Goal: Contribute content: Contribute content

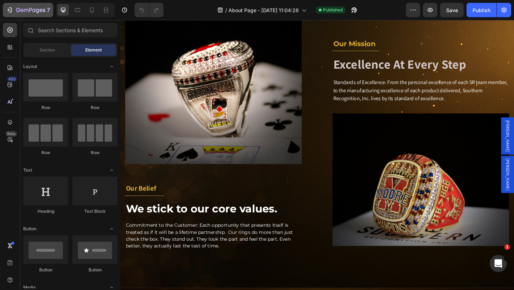
scroll to position [322, 0]
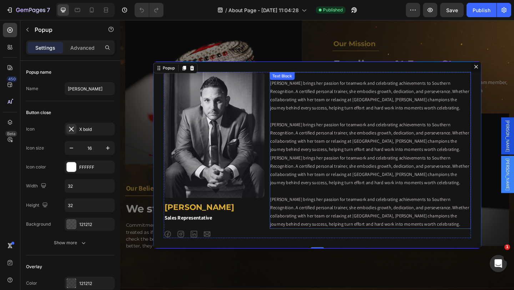
click at [395, 180] on p "[PERSON_NAME] brings her passion for teamwork and celebrating achievements to S…" at bounding box center [393, 165] width 218 height 162
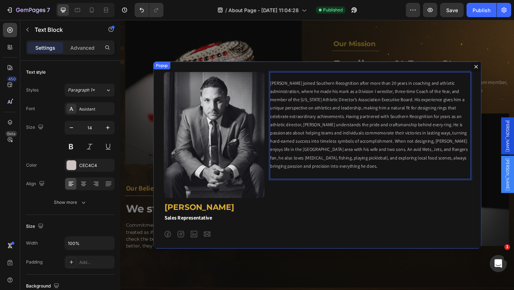
click at [302, 66] on div "Image [PERSON_NAME] Heading Sales Representative Text Block Icon Icon Icon Icon…" at bounding box center [334, 167] width 357 height 204
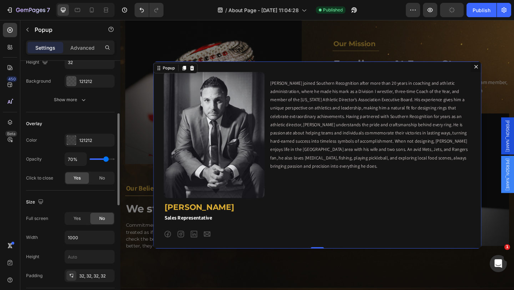
scroll to position [179, 0]
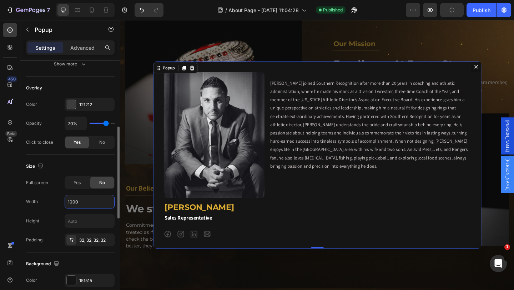
click at [84, 203] on input "1000" at bounding box center [89, 201] width 49 height 13
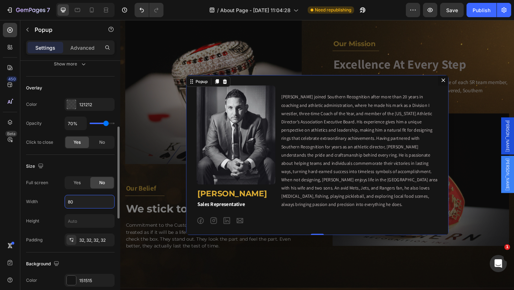
type input "8"
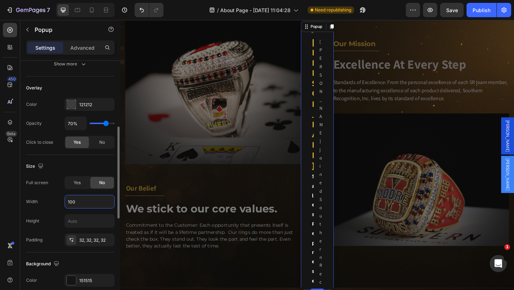
type input "1000"
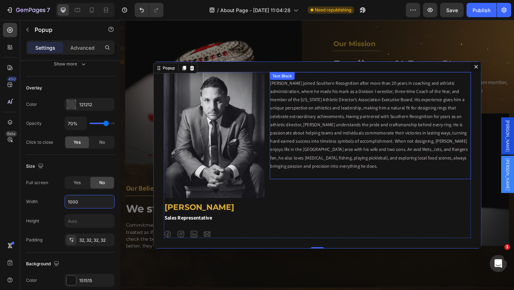
click at [312, 126] on p "[PERSON_NAME] joined Southern Recognition after more than 20 years in coaching …" at bounding box center [393, 138] width 218 height 108
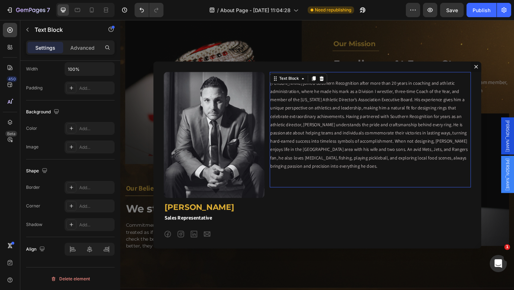
scroll to position [0, 0]
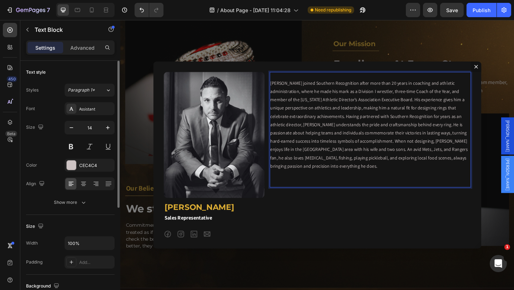
click at [313, 126] on p "[PERSON_NAME] joined Southern Recognition after more than 20 years in coaching …" at bounding box center [393, 142] width 218 height 117
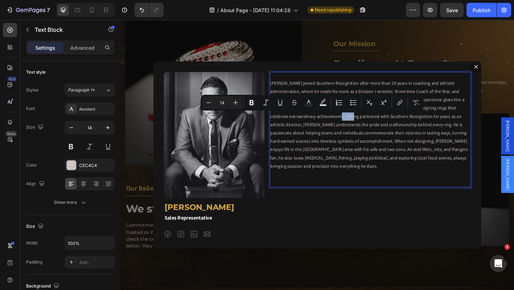
click at [313, 125] on p "[PERSON_NAME] joined Southern Recognition after more than 20 years in coaching …" at bounding box center [393, 142] width 218 height 117
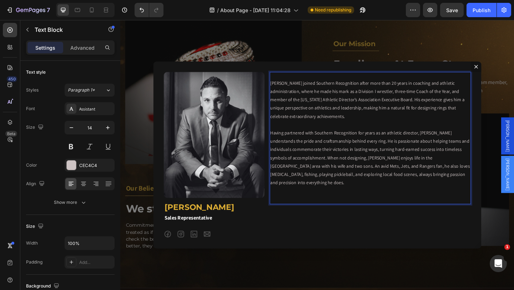
click at [285, 90] on p "[PERSON_NAME] joined Southern Recognition after more than 20 years in coaching …" at bounding box center [393, 106] width 218 height 45
click at [305, 68] on div "Image [PERSON_NAME] Heading Sales Representative Text Block Icon Icon Icon Icon…" at bounding box center [334, 167] width 357 height 204
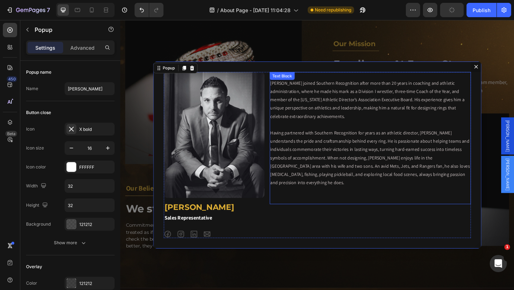
click at [308, 97] on p "[PERSON_NAME] joined Southern Recognition after more than 20 years in coaching …" at bounding box center [393, 106] width 218 height 45
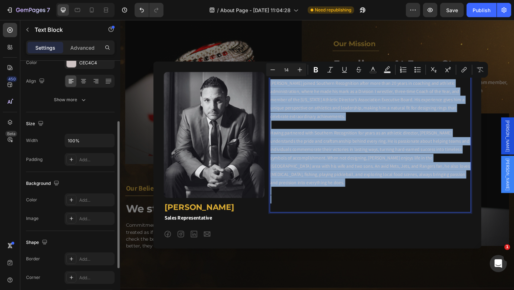
scroll to position [138, 0]
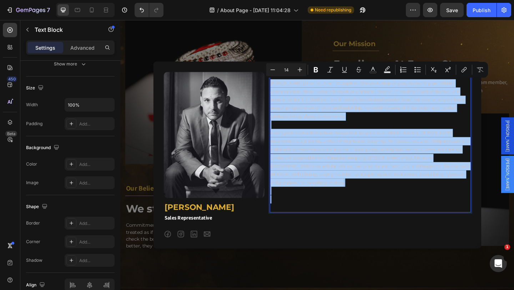
click at [289, 70] on input "14" at bounding box center [286, 69] width 14 height 9
type input "16"
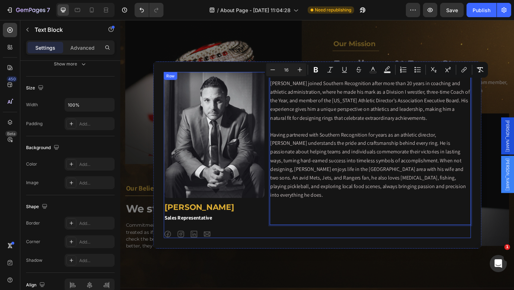
click at [300, 243] on div "[PERSON_NAME] joined Southern Recognition after more than 20 years in coaching …" at bounding box center [392, 166] width 219 height 181
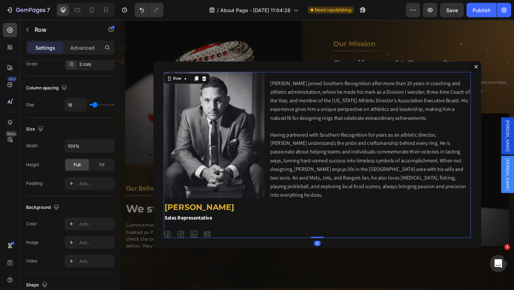
scroll to position [0, 0]
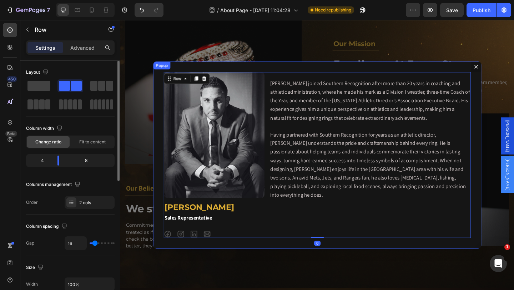
click at [311, 261] on div "Image [PERSON_NAME] Heading Sales Representative Text Block Icon Icon Icon Icon…" at bounding box center [334, 167] width 357 height 204
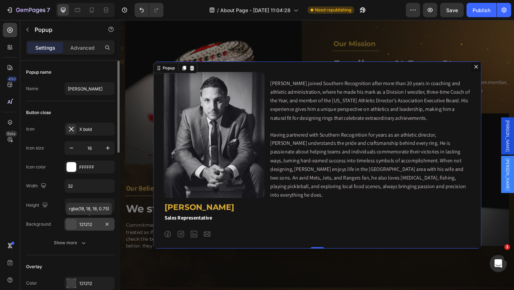
click at [88, 226] on div "121212" at bounding box center [89, 224] width 21 height 6
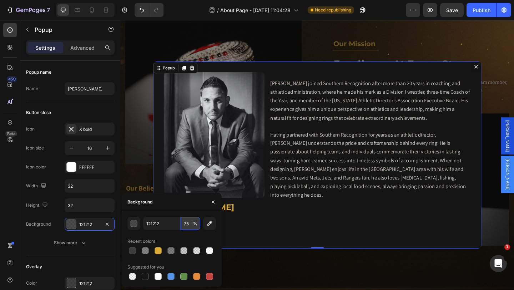
click at [188, 225] on input "75" at bounding box center [191, 223] width 20 height 13
type input "50"
click at [329, 51] on div "Backdrop" at bounding box center [334, 166] width 429 height 293
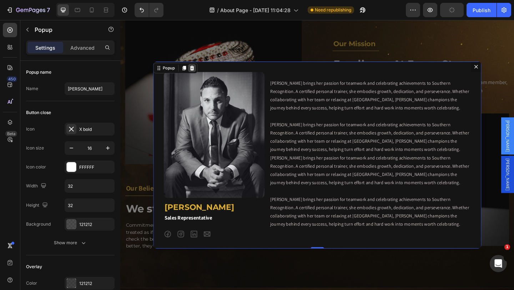
click at [196, 72] on icon "Dialog content" at bounding box center [198, 72] width 5 height 5
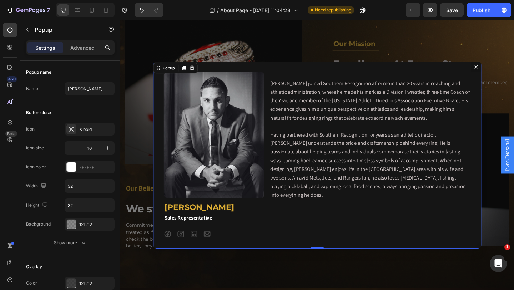
click at [506, 71] on icon "Dialog content" at bounding box center [508, 71] width 6 height 6
click at [506, 71] on p "Excellence At Every Step" at bounding box center [447, 68] width 191 height 16
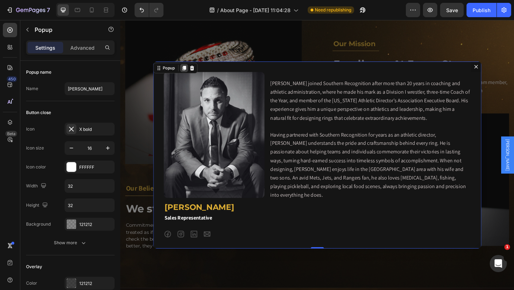
click at [187, 73] on icon "Dialog content" at bounding box center [190, 72] width 6 height 6
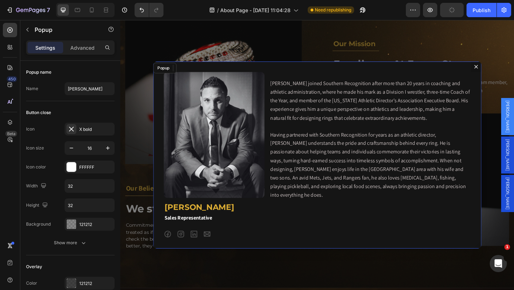
click at [506, 71] on icon "Dialog content" at bounding box center [508, 71] width 6 height 6
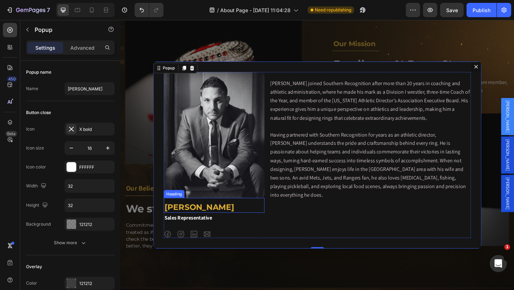
click at [187, 221] on h2 "[PERSON_NAME]" at bounding box center [223, 223] width 110 height 13
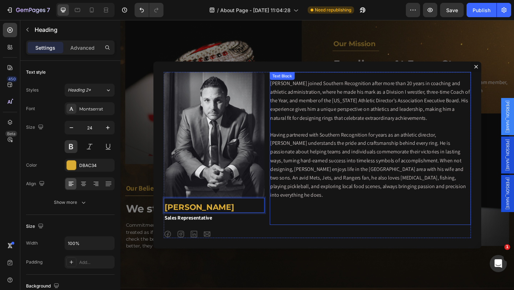
click at [293, 100] on span "[PERSON_NAME] joined Southern Recognition after more than 20 years in coaching …" at bounding box center [392, 107] width 217 height 45
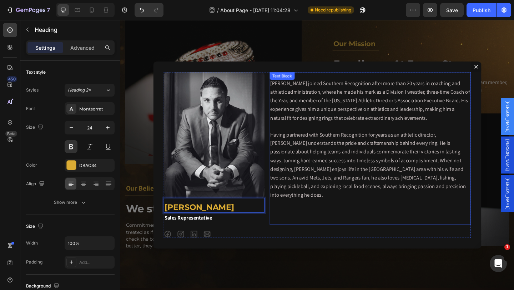
click at [293, 100] on span "[PERSON_NAME] joined Southern Recognition after more than 20 years in coaching …" at bounding box center [392, 107] width 217 height 45
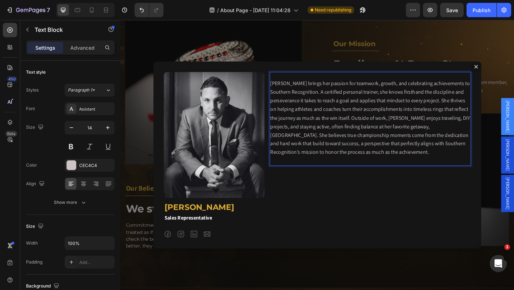
click at [468, 109] on span "[PERSON_NAME] brings her passion for teamwork, growth, and celebrating achievem…" at bounding box center [392, 126] width 217 height 83
click at [467, 108] on span "[PERSON_NAME] brings her passion for teamwork, growth, and celebrating achievem…" at bounding box center [392, 126] width 217 height 83
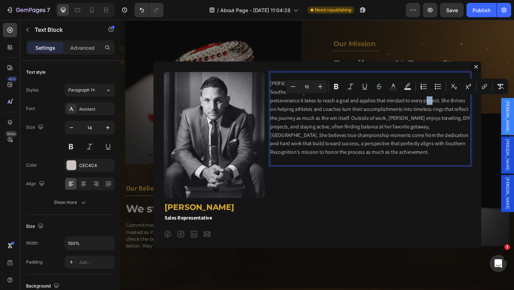
click at [467, 108] on span "[PERSON_NAME] brings her passion for teamwork, growth, and celebrating achievem…" at bounding box center [392, 126] width 217 height 83
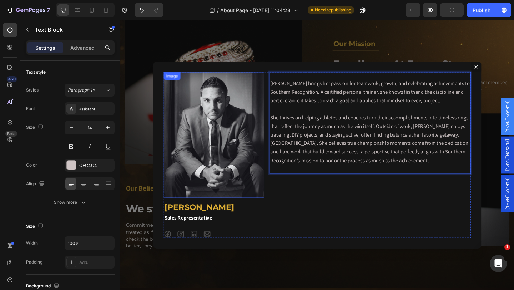
click at [219, 133] on img "Dialog body" at bounding box center [223, 144] width 110 height 137
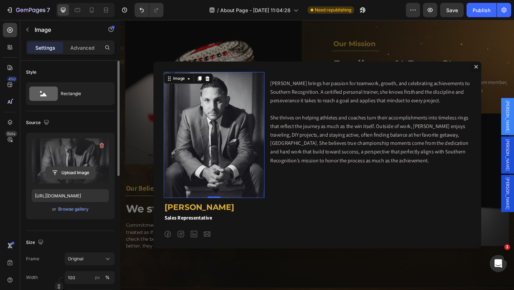
click at [75, 173] on input "file" at bounding box center [70, 172] width 49 height 12
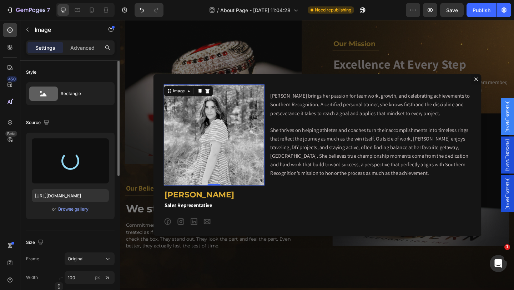
type input "[URL][DOMAIN_NAME]"
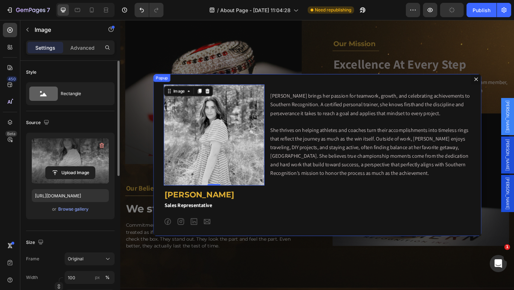
click at [408, 86] on div "Image 0 [PERSON_NAME] Heading Sales Representative Text Block Icon Icon Icon Ic…" at bounding box center [334, 167] width 357 height 176
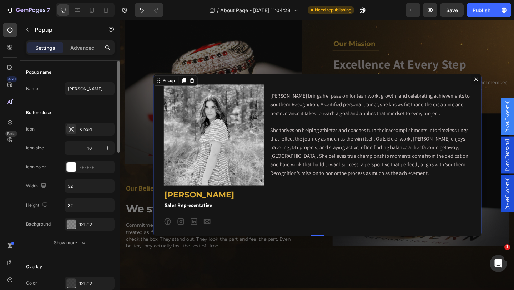
click at [397, 85] on div "Image [PERSON_NAME] Heading Sales Representative Text Block Icon Icon Icon Icon…" at bounding box center [334, 167] width 357 height 176
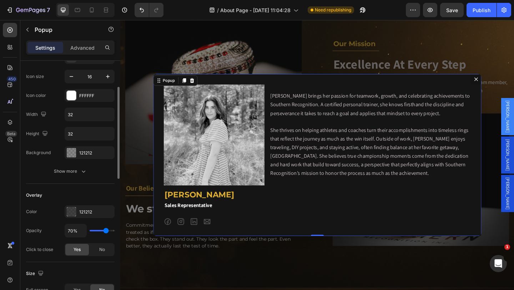
scroll to position [143, 0]
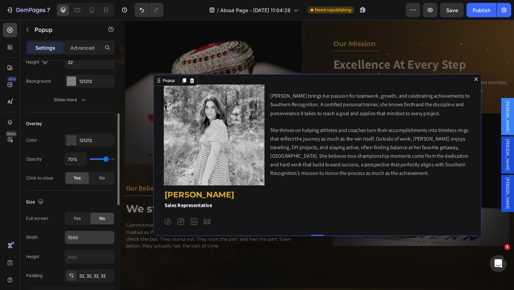
click at [78, 235] on input "1000" at bounding box center [89, 237] width 49 height 13
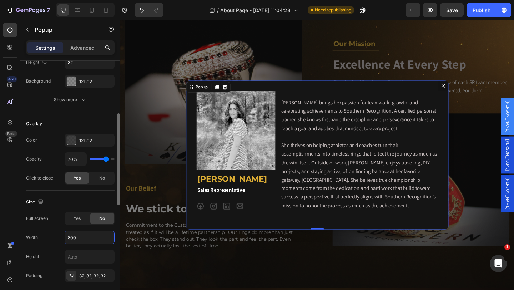
type input "1000"
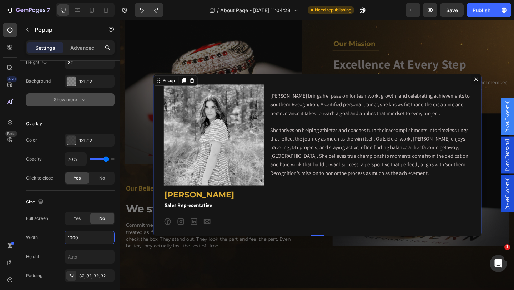
scroll to position [0, 0]
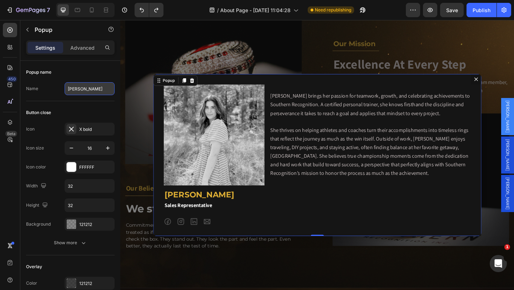
click at [78, 92] on input "[PERSON_NAME]" at bounding box center [90, 88] width 50 height 13
type input "[PERSON_NAME]"
click at [502, 58] on div "Backdrop" at bounding box center [334, 166] width 429 height 293
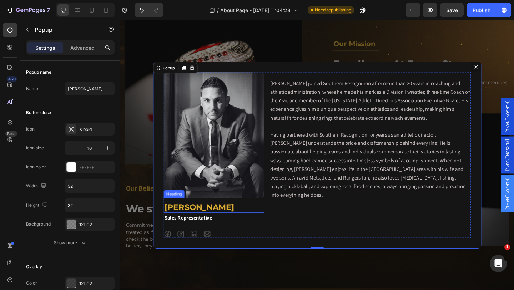
click at [198, 225] on h2 "[PERSON_NAME]" at bounding box center [223, 223] width 110 height 13
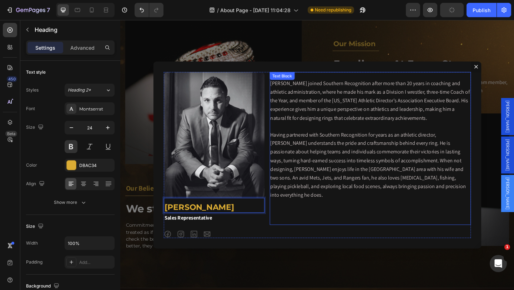
click at [348, 160] on span "Having partnered with Southern Recognition for years as an athletic director, […" at bounding box center [390, 177] width 213 height 73
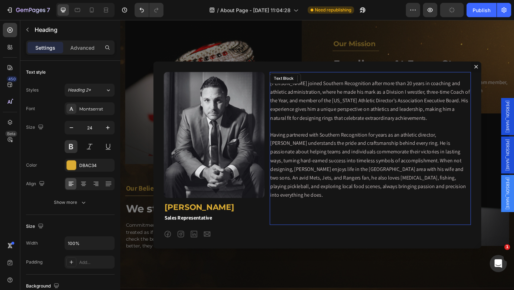
click at [348, 160] on span "Having partnered with Southern Recognition for years as an athletic director, […" at bounding box center [390, 177] width 213 height 73
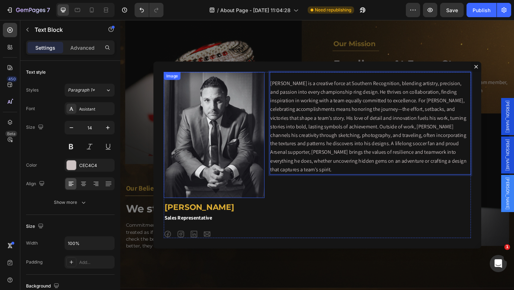
click at [244, 149] on img "Dialog body" at bounding box center [223, 144] width 110 height 137
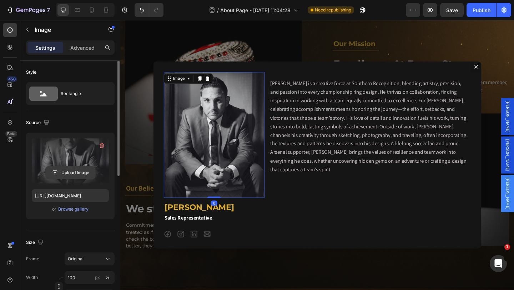
click at [69, 171] on input "file" at bounding box center [70, 172] width 49 height 12
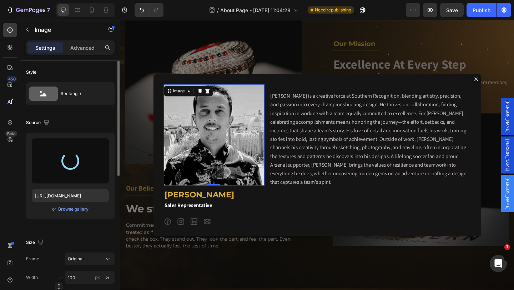
type input "[URL][DOMAIN_NAME]"
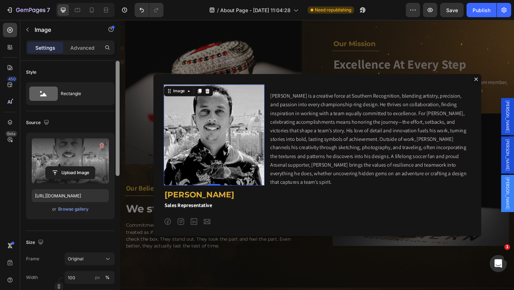
drag, startPoint x: 118, startPoint y: 67, endPoint x: 118, endPoint y: 46, distance: 20.7
click at [118, 46] on div "Settings Advanced Style Rectangle Source Upload Image [URL][DOMAIN_NAME] or Bro…" at bounding box center [70, 175] width 100 height 270
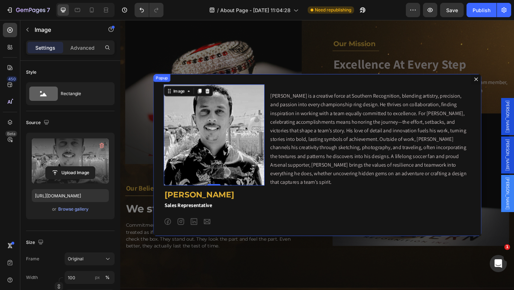
click at [260, 84] on div "Image 0 [PERSON_NAME] Heading Sales Representative Text Block Icon Icon Icon Ic…" at bounding box center [334, 167] width 357 height 176
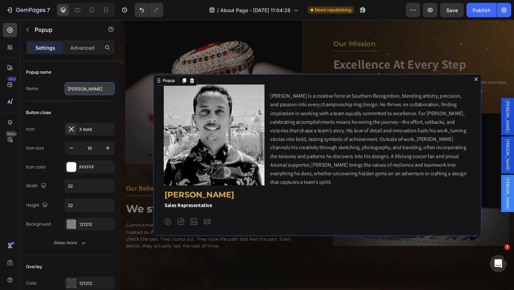
click at [92, 87] on input "[PERSON_NAME]" at bounding box center [90, 88] width 50 height 13
type input "[PERSON_NAME]"
click at [188, 87] on icon "Dialog content" at bounding box center [190, 85] width 4 height 5
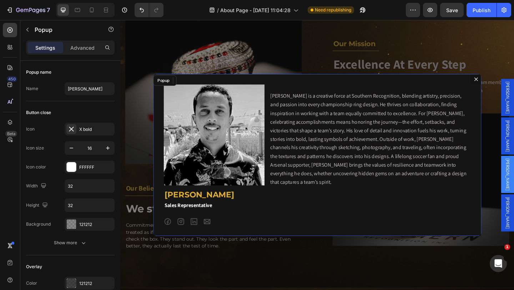
click at [505, 85] on icon "Dialog content" at bounding box center [508, 84] width 6 height 6
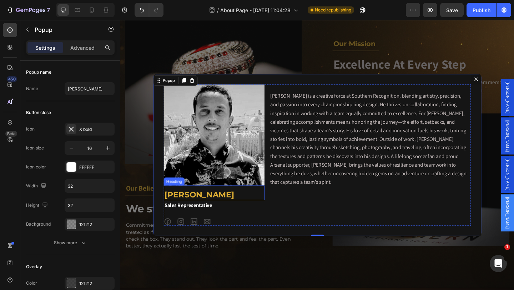
click at [203, 209] on h2 "[PERSON_NAME]" at bounding box center [223, 209] width 110 height 13
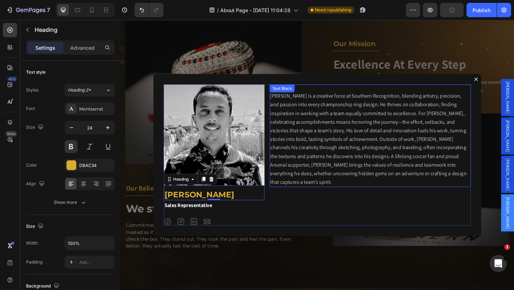
click at [353, 134] on span "[PERSON_NAME] is a creative force at Southern Recognition, blending artistry, p…" at bounding box center [391, 149] width 214 height 101
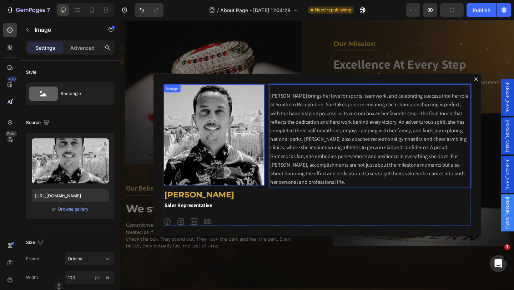
click at [220, 101] on img "Dialog body" at bounding box center [223, 145] width 110 height 110
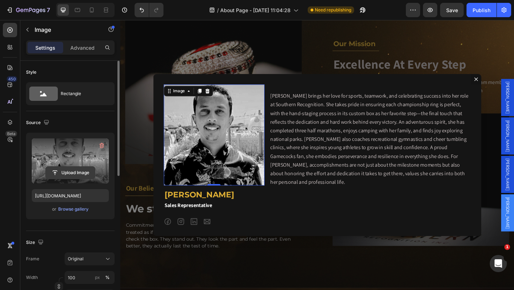
click at [78, 171] on input "file" at bounding box center [70, 172] width 49 height 12
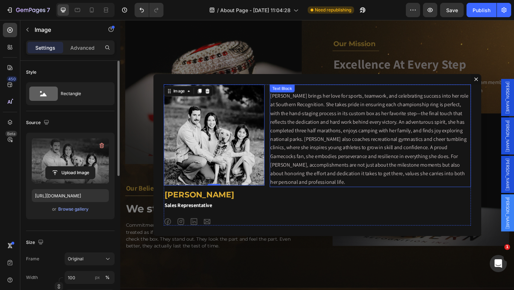
type input "[URL][DOMAIN_NAME]"
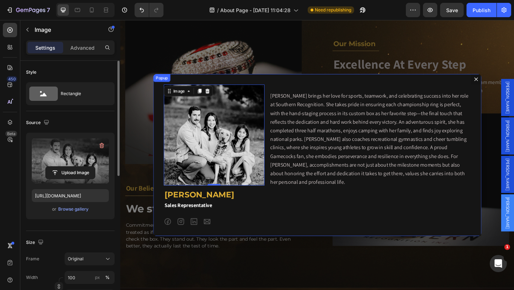
click at [373, 86] on div "Image 0 [PERSON_NAME] Heading Sales Representative Text Block Icon Icon Icon Ic…" at bounding box center [334, 167] width 357 height 176
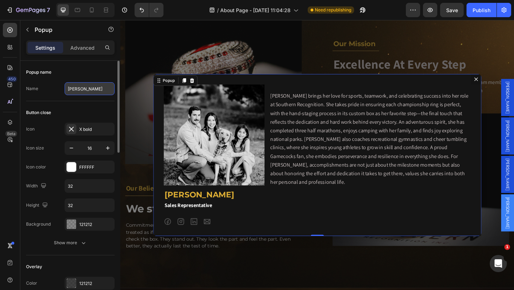
click at [83, 89] on input "[PERSON_NAME]" at bounding box center [90, 88] width 50 height 13
type input "[PERSON_NAME]"
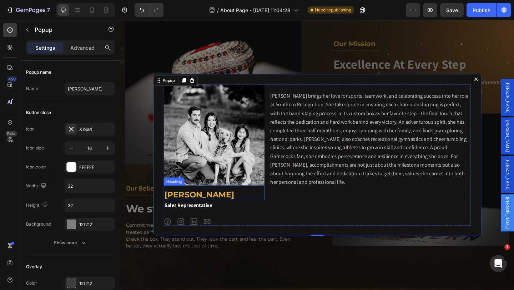
click at [180, 208] on p "[PERSON_NAME]" at bounding box center [222, 209] width 108 height 11
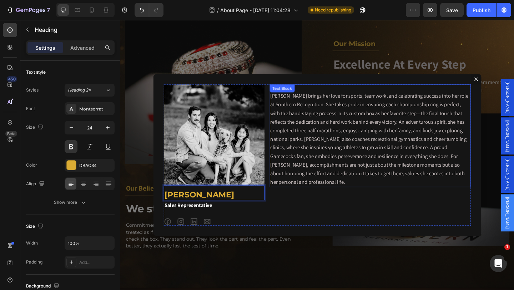
click at [300, 193] on span "[PERSON_NAME] brings her love for sports, teamwork, and celebrating success int…" at bounding box center [392, 149] width 216 height 101
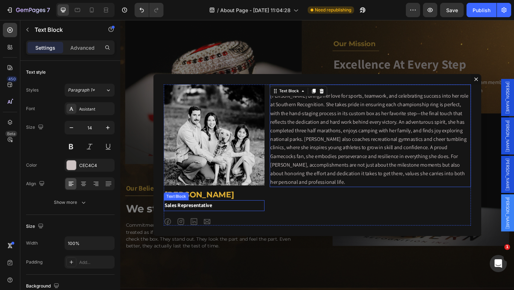
click at [213, 220] on p "Sales Representative" at bounding box center [222, 221] width 108 height 10
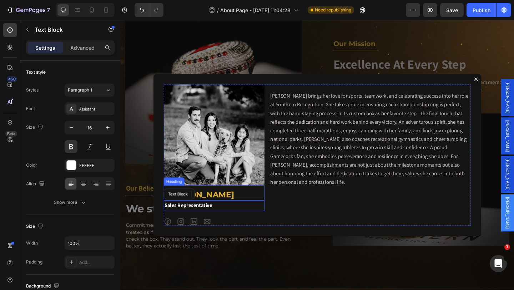
click at [242, 208] on p "[PERSON_NAME]" at bounding box center [222, 209] width 108 height 11
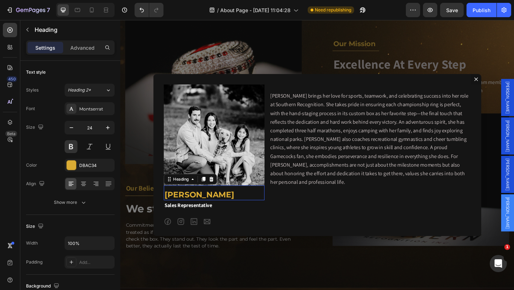
click at [298, 195] on span "[PERSON_NAME] brings her love for sports, teamwork, and celebrating success int…" at bounding box center [392, 149] width 216 height 101
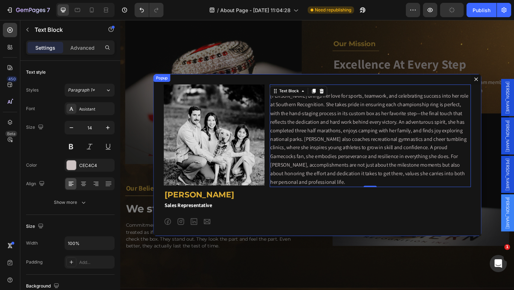
click at [183, 83] on div "Image [PERSON_NAME] Heading Sales Representative Text Block Icon Icon Icon Icon…" at bounding box center [334, 167] width 357 height 176
